Goal: Communication & Community: Answer question/provide support

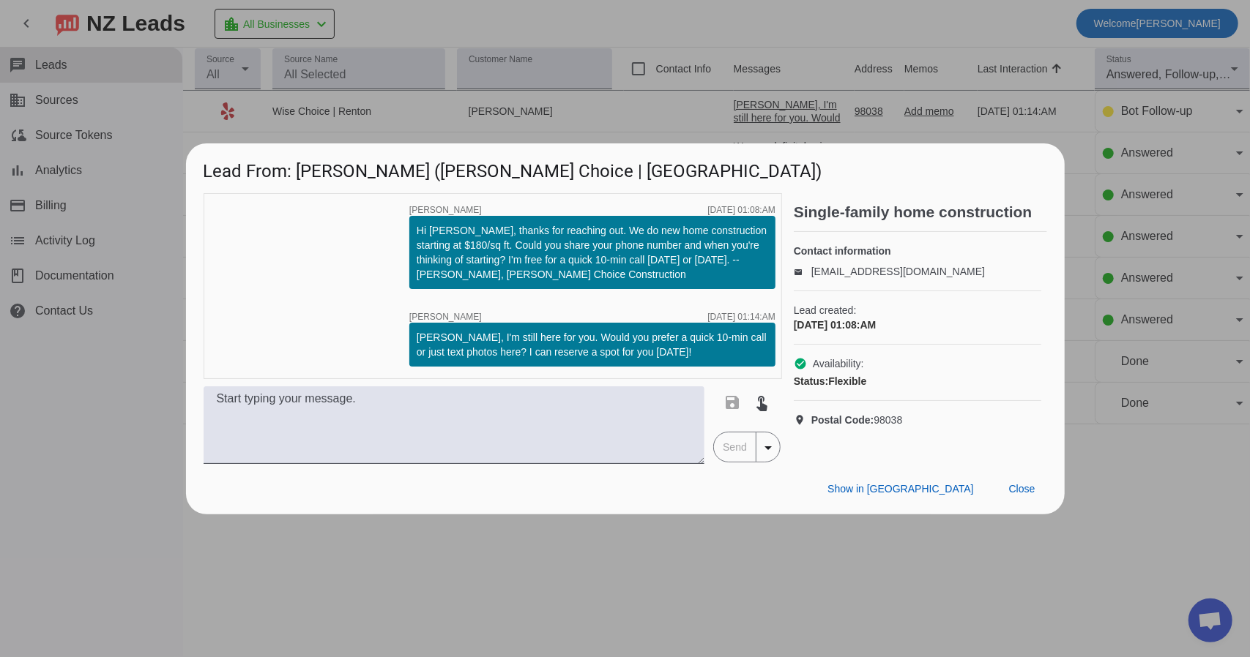
scroll to position [1798, 0]
click at [1023, 493] on span "Close" at bounding box center [1022, 489] width 26 height 12
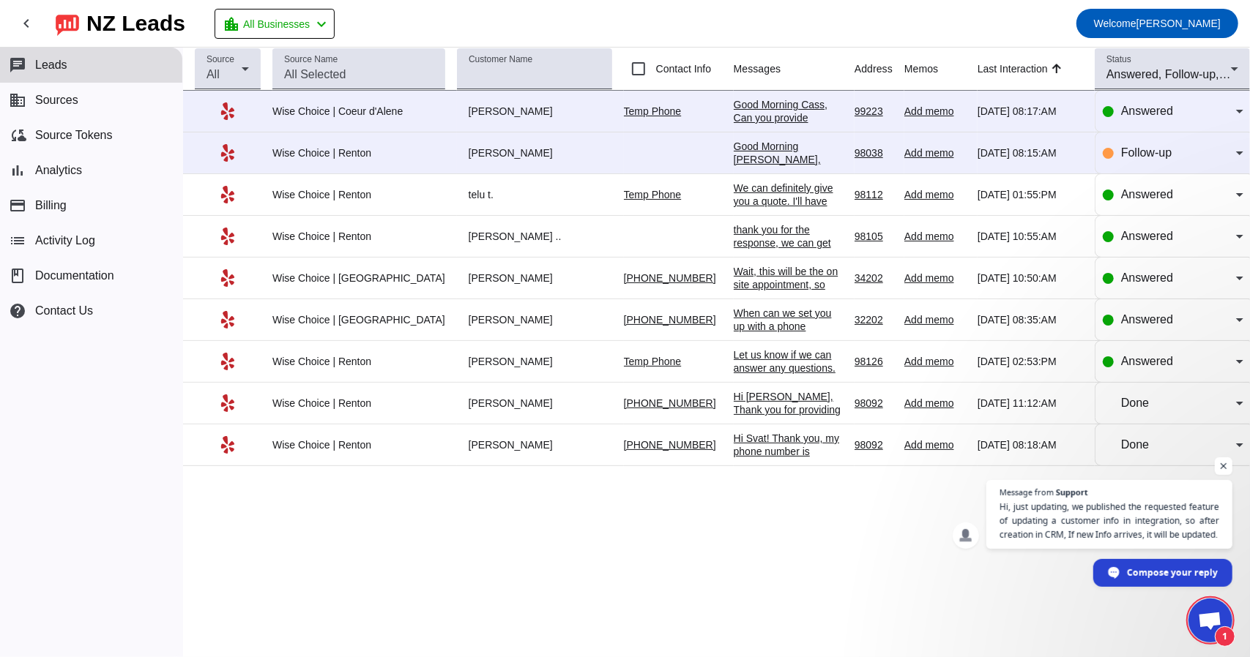
scroll to position [1798, 0]
click at [753, 163] on div "Good Morning [PERSON_NAME], Reaching out regarding your project. We would like …" at bounding box center [788, 179] width 109 height 79
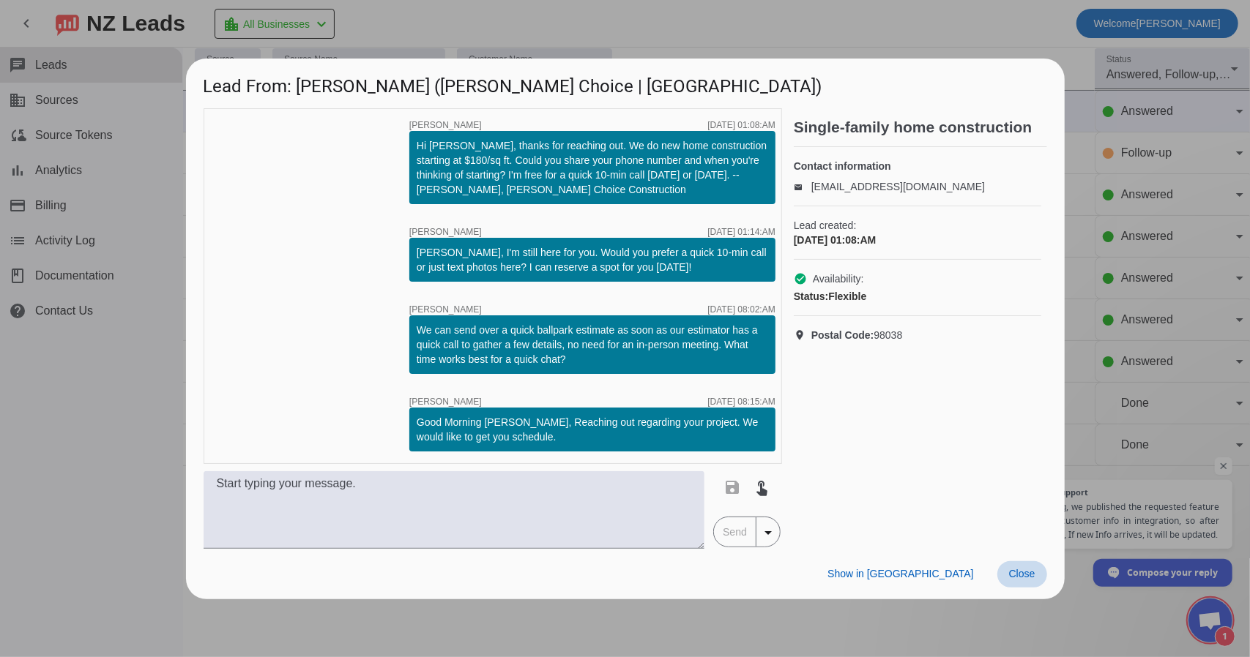
click at [1037, 582] on span at bounding box center [1022, 574] width 50 height 26
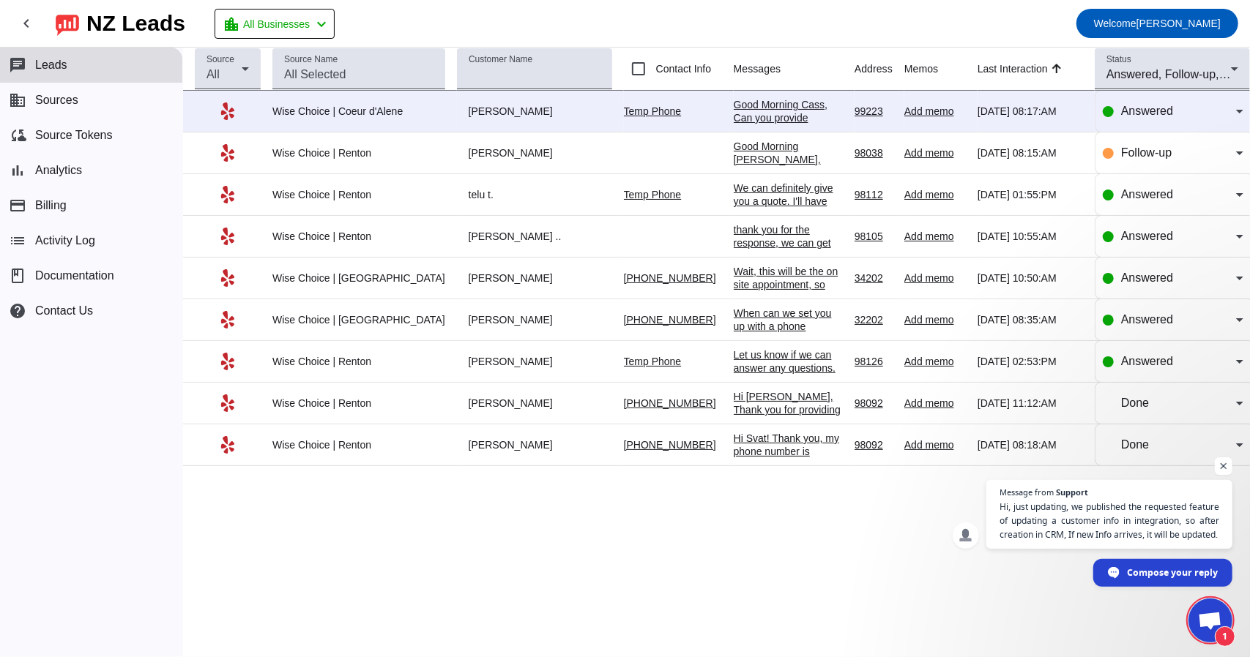
click at [776, 105] on div "Good Morning Cass, Can you provide pictures?" at bounding box center [788, 118] width 109 height 40
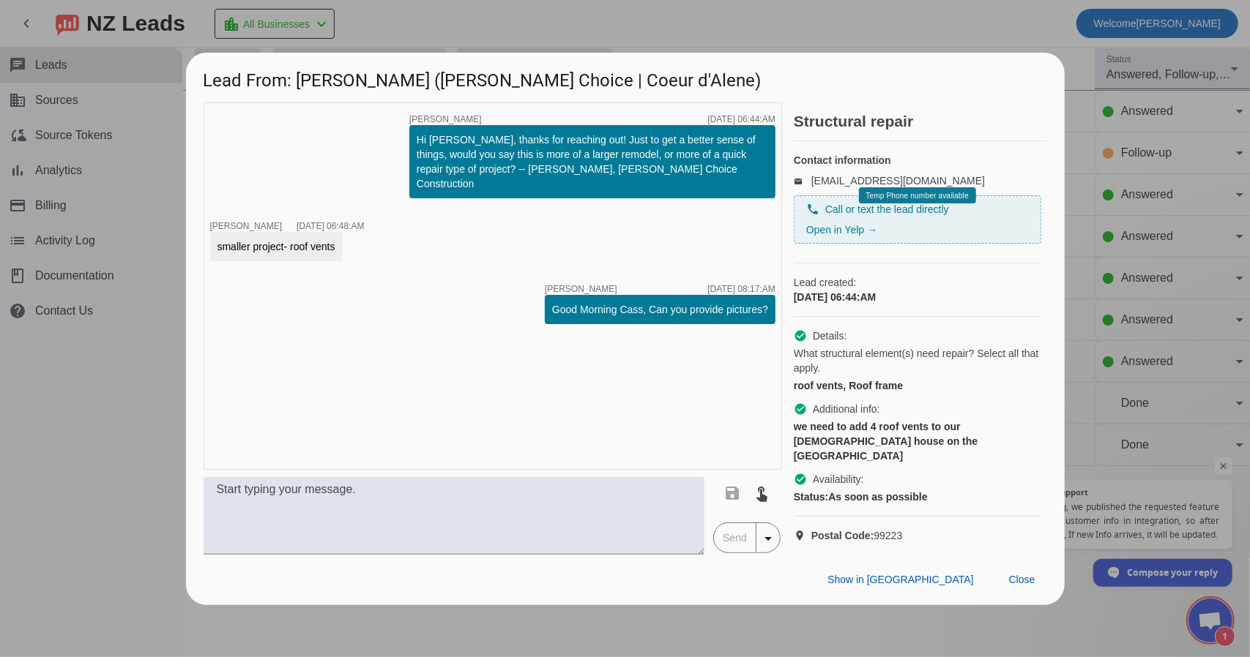
drag, startPoint x: 716, startPoint y: 206, endPoint x: 523, endPoint y: 268, distance: 202.8
click at [523, 268] on div "timer close Debbie J. 9/5/2025, 06:44:AM Hi Cass, thanks for reaching out! Just…" at bounding box center [493, 285] width 578 height 367
click at [136, 362] on div at bounding box center [625, 328] width 1250 height 657
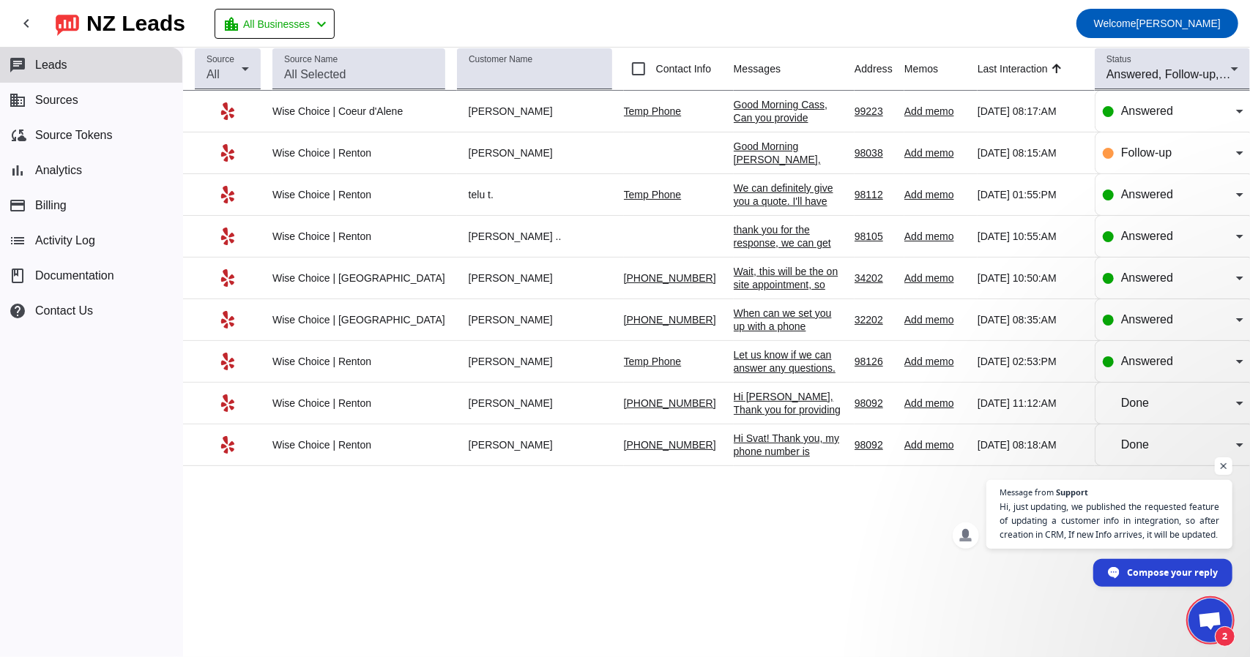
click at [734, 111] on div "Good Morning Cass, Can you provide pictures?" at bounding box center [788, 118] width 109 height 40
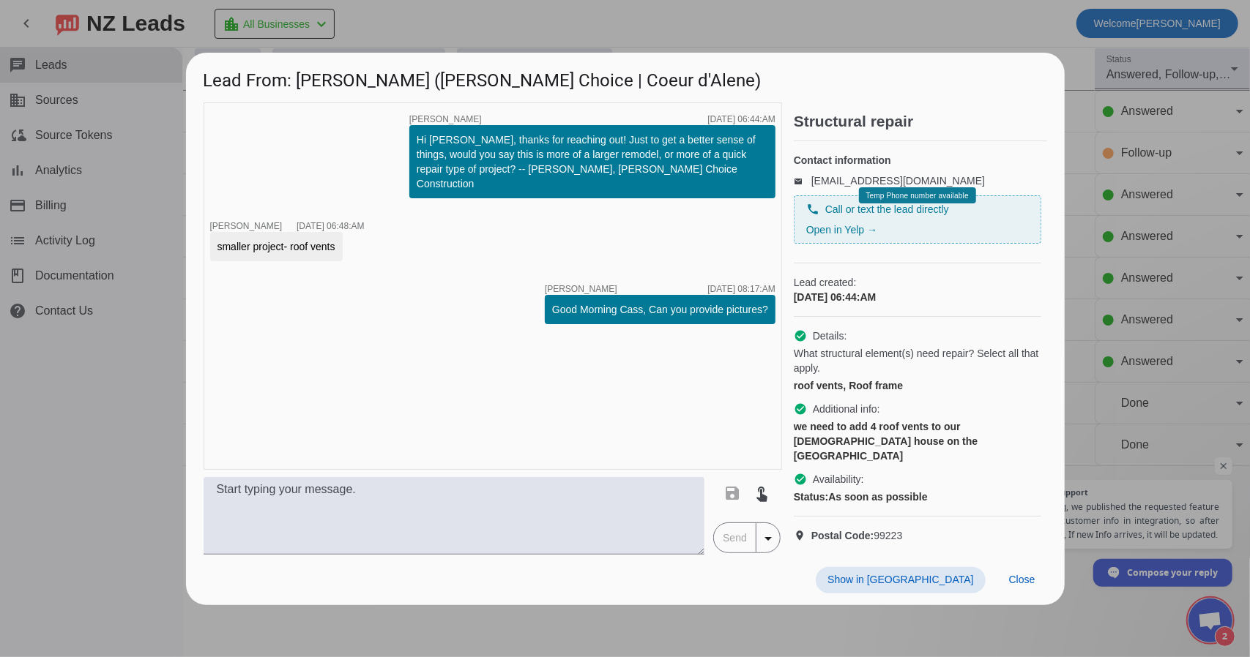
click at [982, 41] on div at bounding box center [625, 328] width 1250 height 657
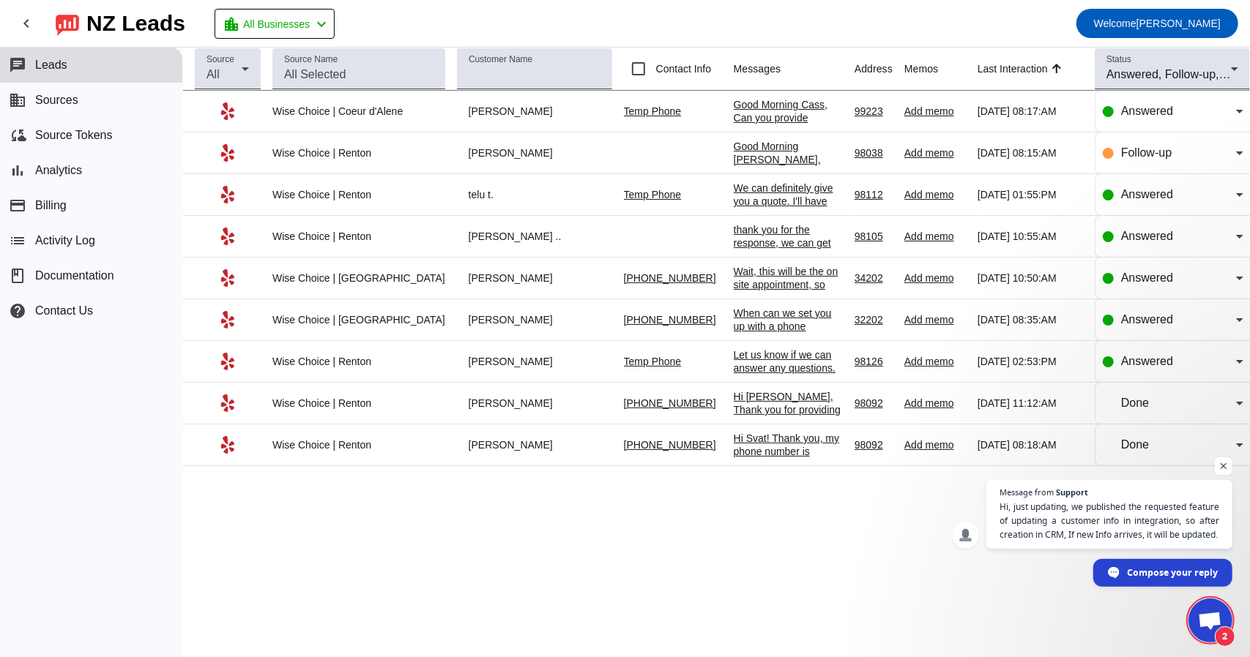
click at [1212, 615] on span "Open chat" at bounding box center [1210, 622] width 24 height 20
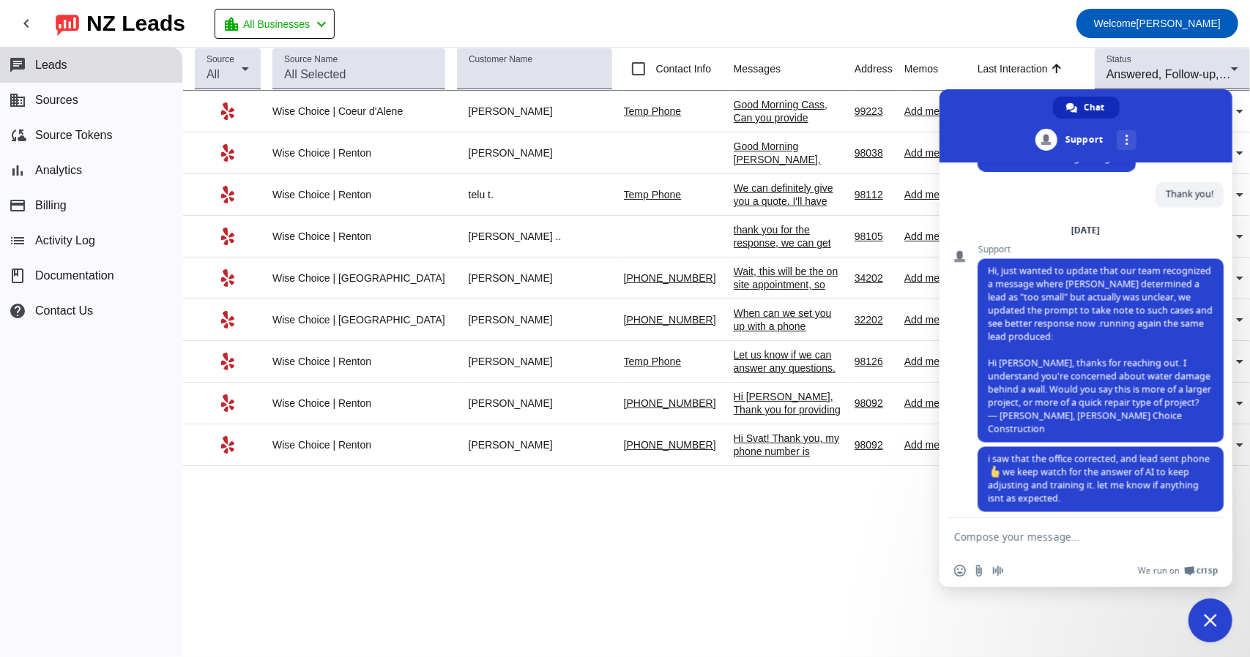
scroll to position [2408, 0]
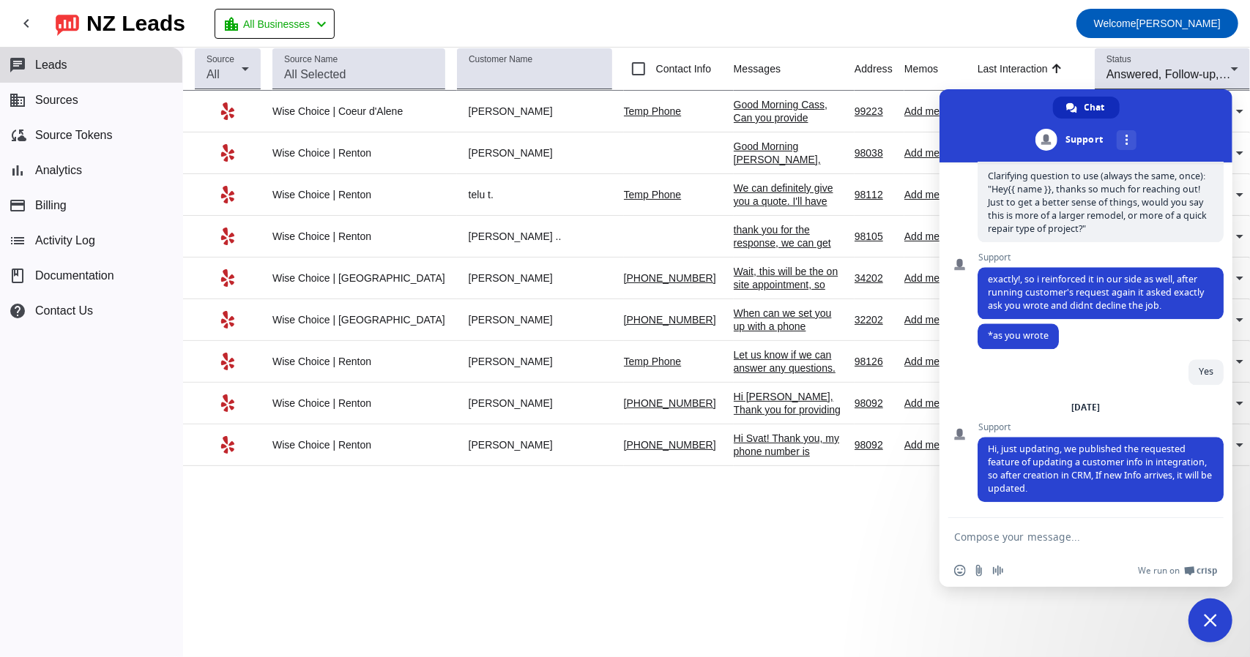
click at [1045, 549] on textarea "Compose your message..." at bounding box center [1071, 536] width 234 height 37
type textarea "Wow! Super cool!"
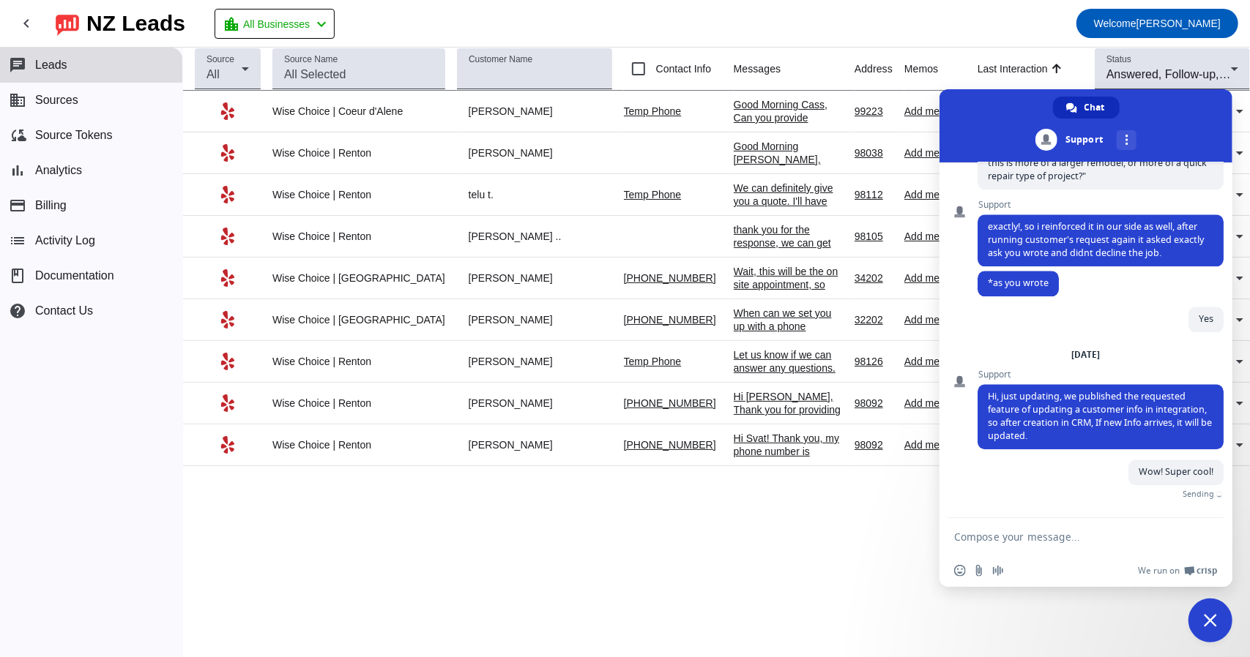
scroll to position [2445, 0]
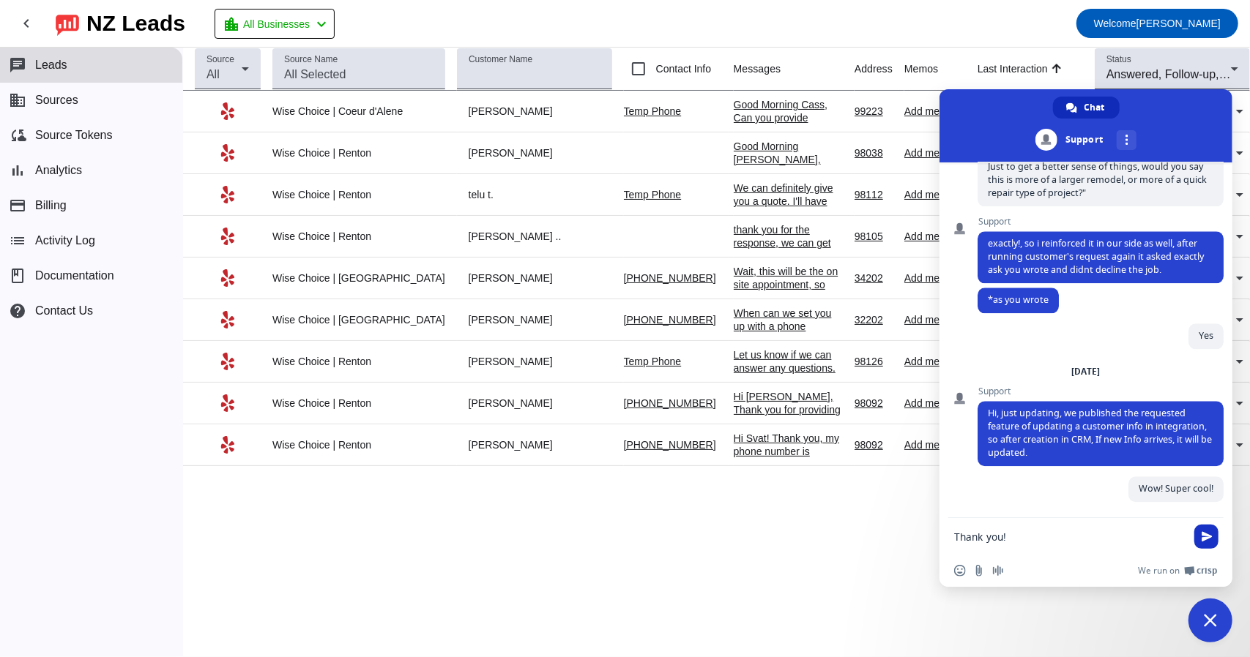
type textarea "Thank you!"
click at [1201, 537] on span "Send" at bounding box center [1206, 536] width 11 height 11
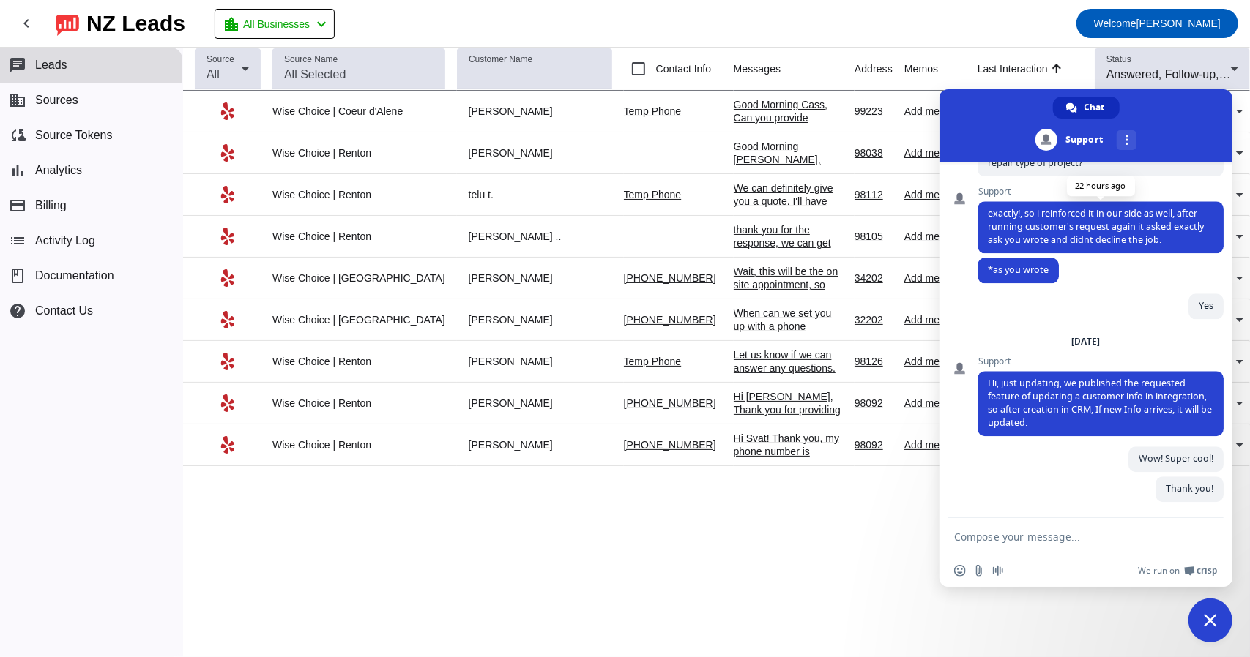
scroll to position [2475, 0]
click at [786, 526] on div "Source All Source Name Customer Name Contact Info Messages Address Memos Last I…" at bounding box center [716, 353] width 1067 height 610
click at [1225, 621] on span "Close chat" at bounding box center [1210, 621] width 44 height 44
